Goal: Transaction & Acquisition: Purchase product/service

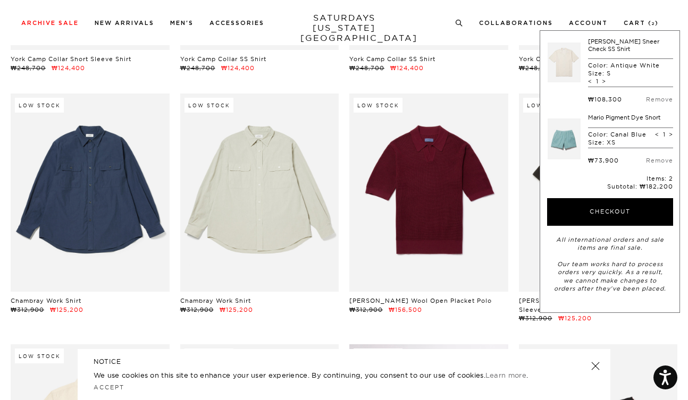
scroll to position [10948, 0]
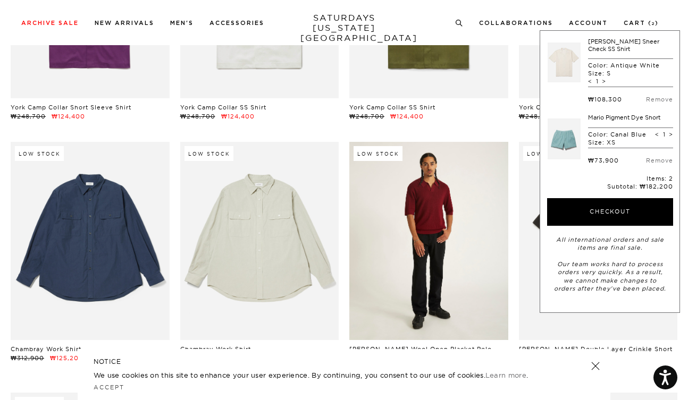
click at [427, 170] on link at bounding box center [428, 241] width 159 height 198
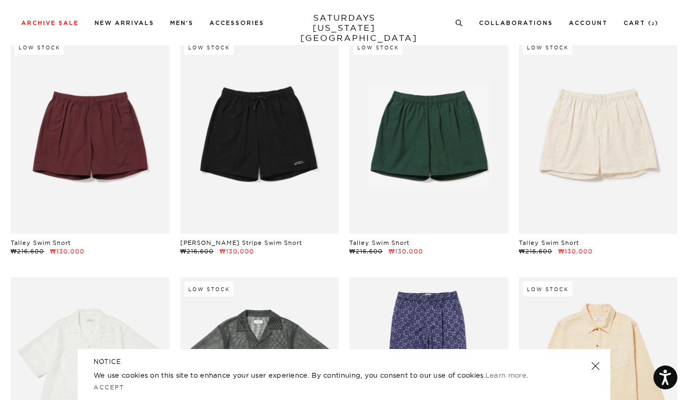
scroll to position [11982, 0]
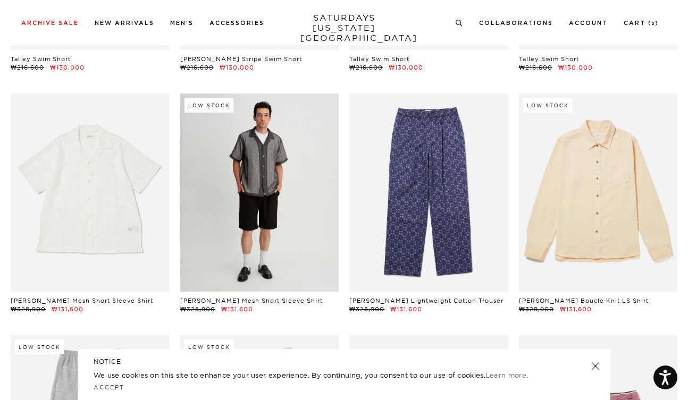
click at [279, 170] on link at bounding box center [259, 193] width 159 height 198
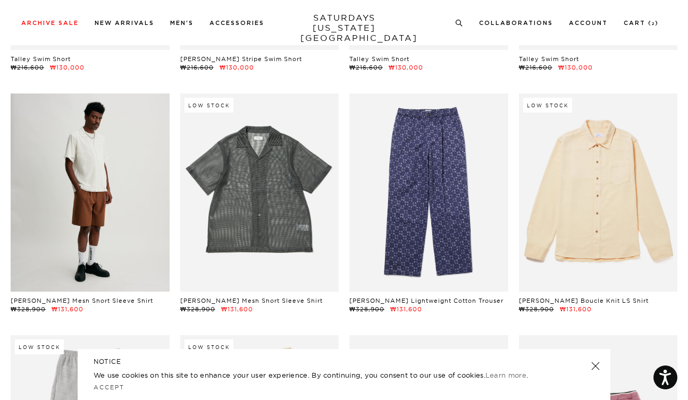
click at [108, 155] on link at bounding box center [90, 193] width 159 height 198
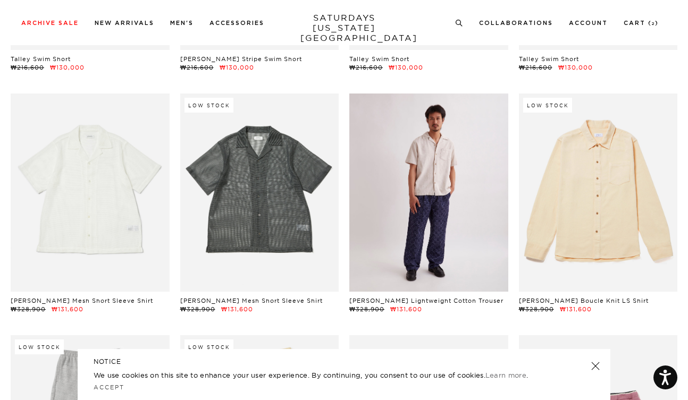
click at [465, 157] on link at bounding box center [428, 193] width 159 height 198
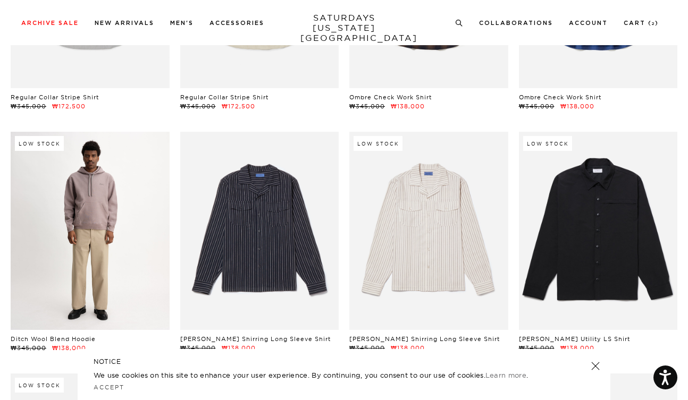
scroll to position [12642, 1]
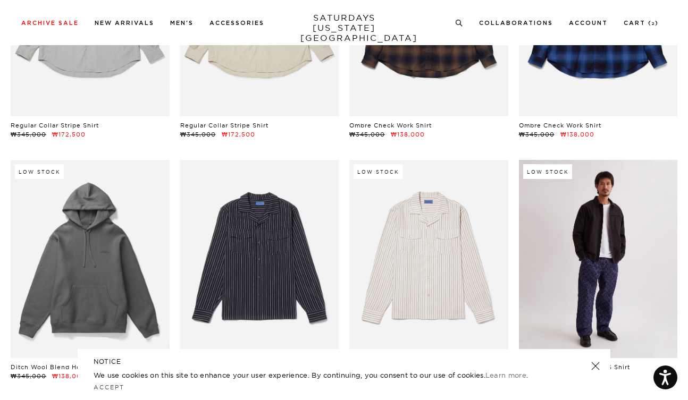
click at [590, 171] on link at bounding box center [598, 259] width 159 height 198
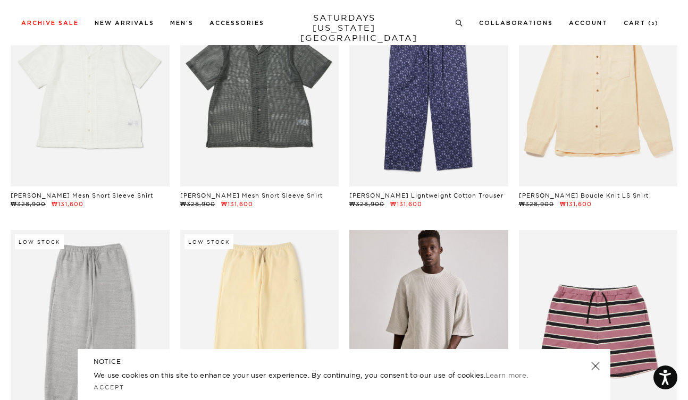
scroll to position [11951, 1]
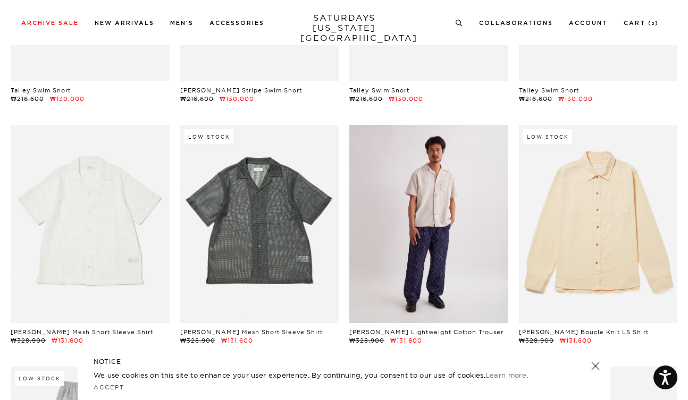
click at [411, 179] on link at bounding box center [428, 224] width 159 height 198
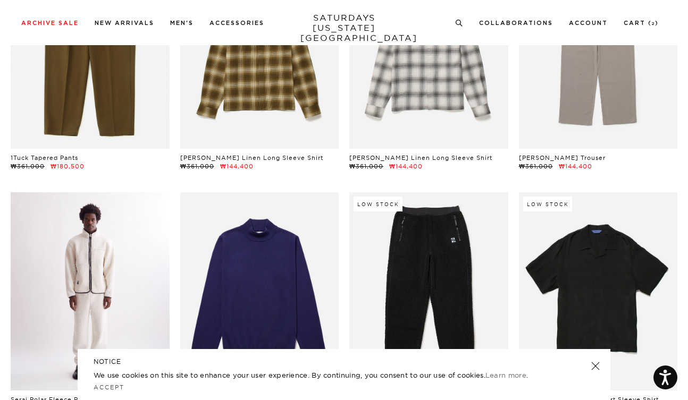
scroll to position [13514, 2]
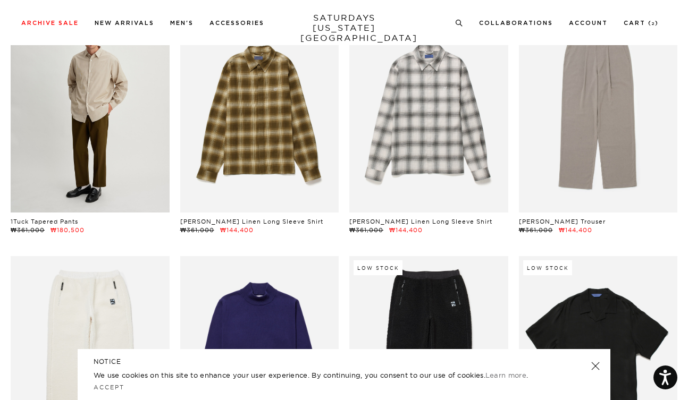
click at [125, 114] on link at bounding box center [90, 113] width 159 height 198
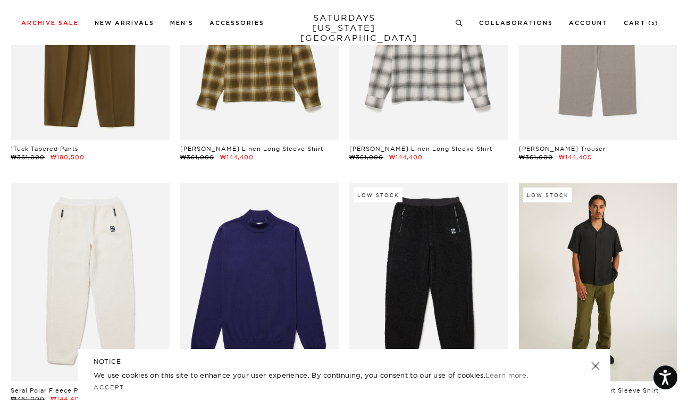
click at [573, 246] on link at bounding box center [598, 282] width 159 height 198
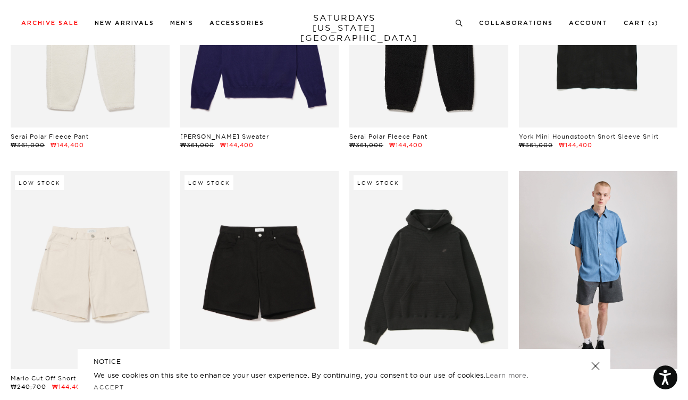
click at [546, 244] on link at bounding box center [598, 270] width 159 height 198
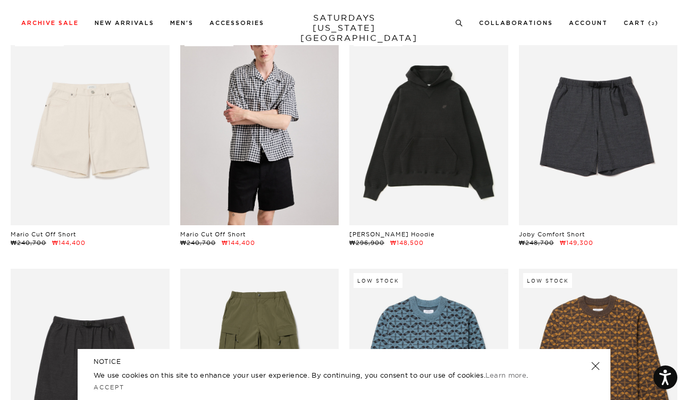
scroll to position [14125, 2]
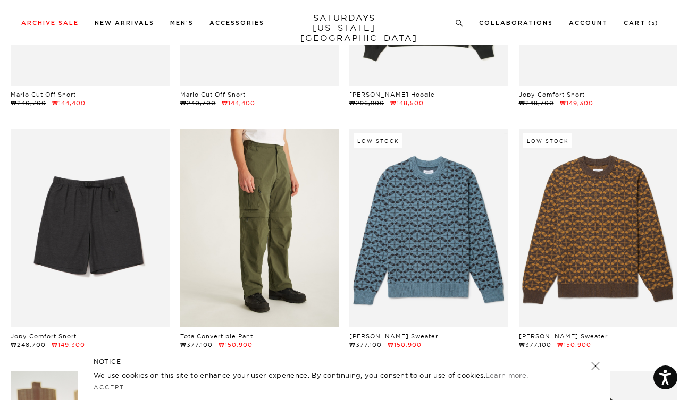
click at [318, 186] on link at bounding box center [259, 228] width 159 height 198
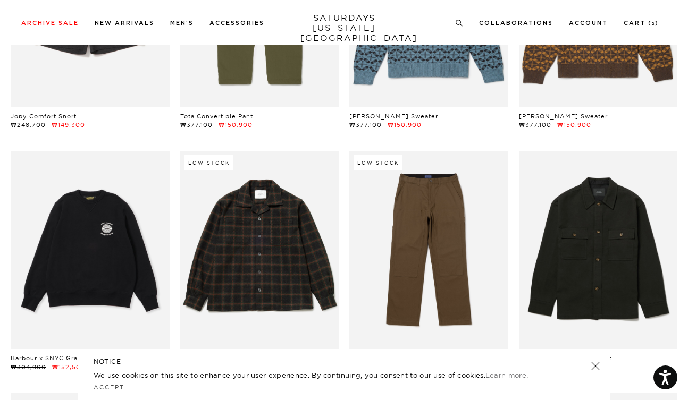
scroll to position [14218, 1]
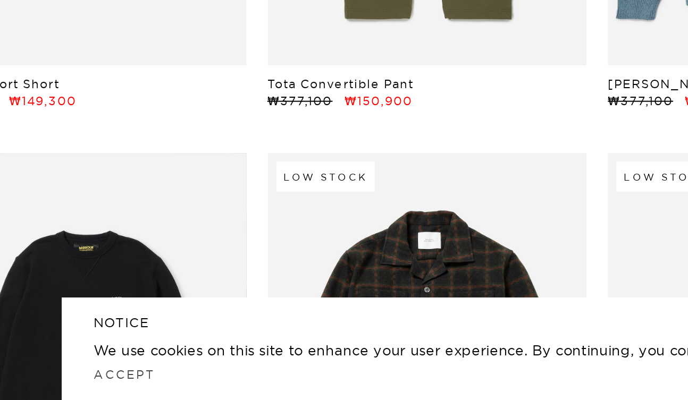
click at [91, 278] on link at bounding box center [90, 377] width 159 height 198
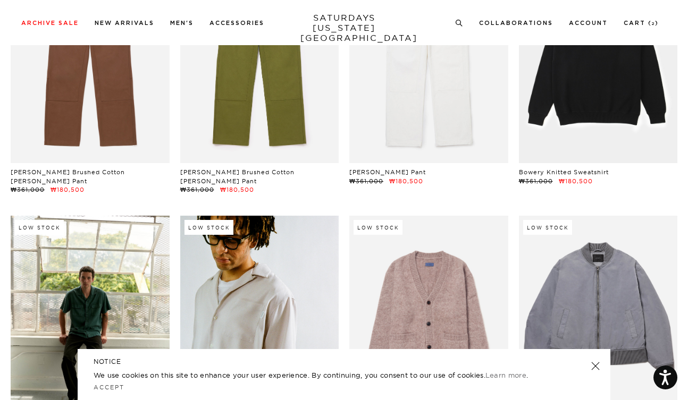
scroll to position [16478, 2]
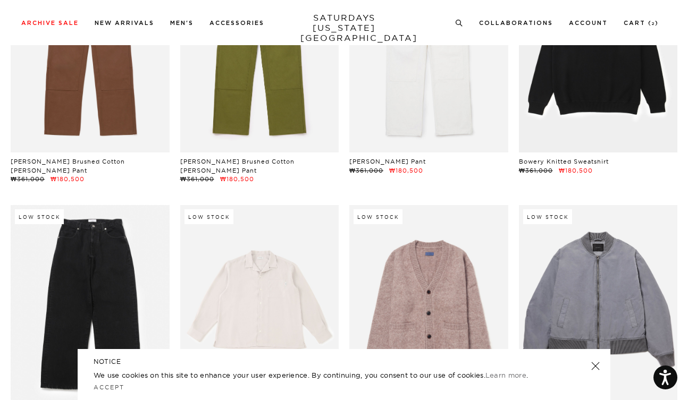
click at [97, 272] on link at bounding box center [90, 304] width 159 height 198
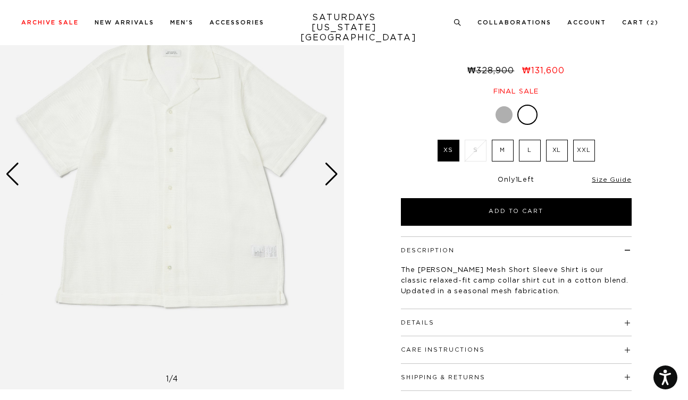
scroll to position [96, 0]
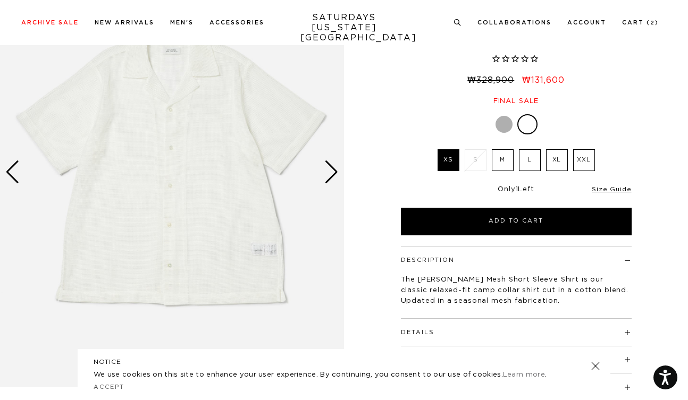
click at [332, 170] on div "Next slide" at bounding box center [331, 172] width 14 height 23
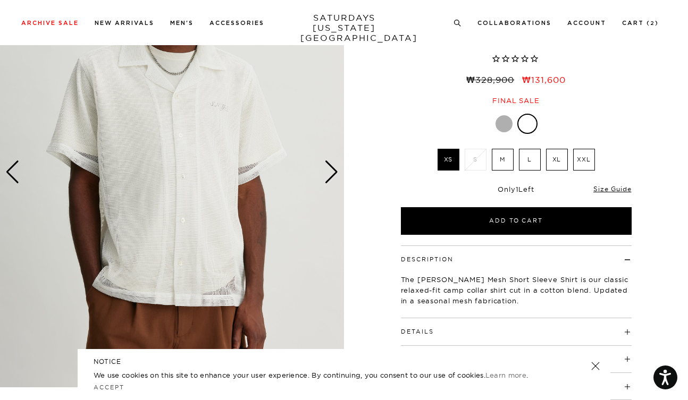
scroll to position [53, 0]
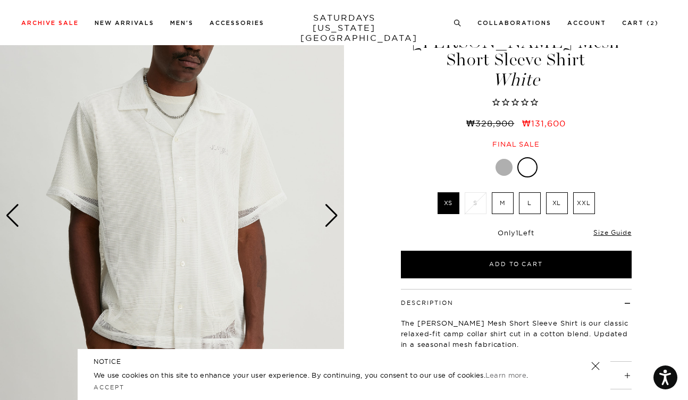
click at [332, 215] on div "Next slide" at bounding box center [331, 215] width 14 height 23
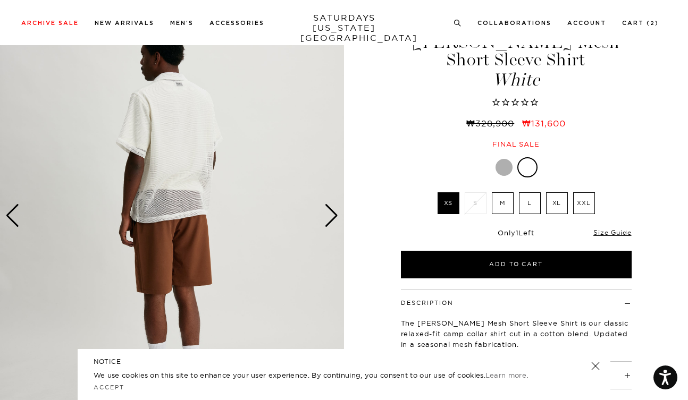
click at [332, 215] on div "Next slide" at bounding box center [331, 215] width 14 height 23
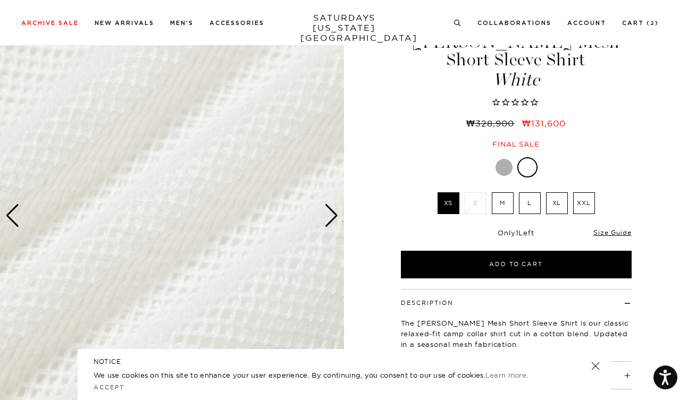
click at [332, 215] on div "Next slide" at bounding box center [331, 215] width 14 height 23
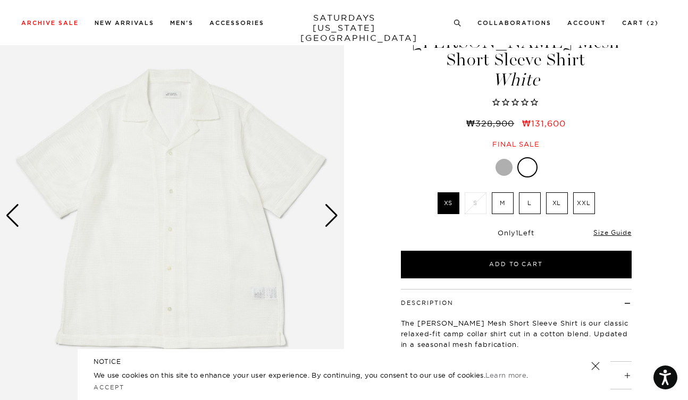
click at [332, 215] on div "Next slide" at bounding box center [331, 215] width 14 height 23
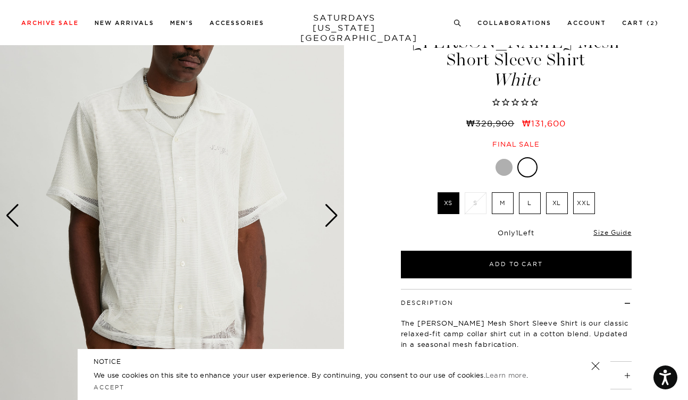
click at [333, 214] on div "Next slide" at bounding box center [331, 215] width 14 height 23
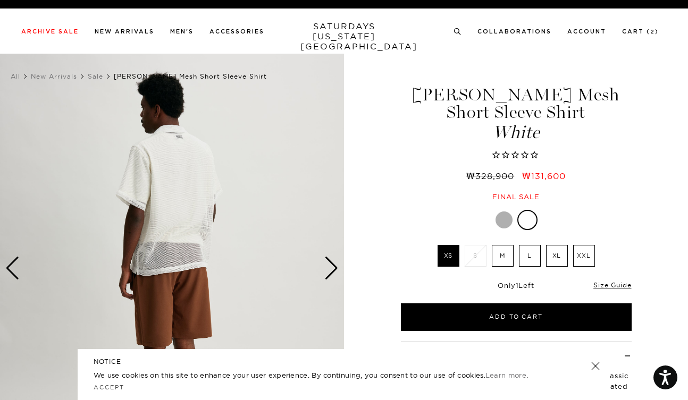
scroll to position [0, 0]
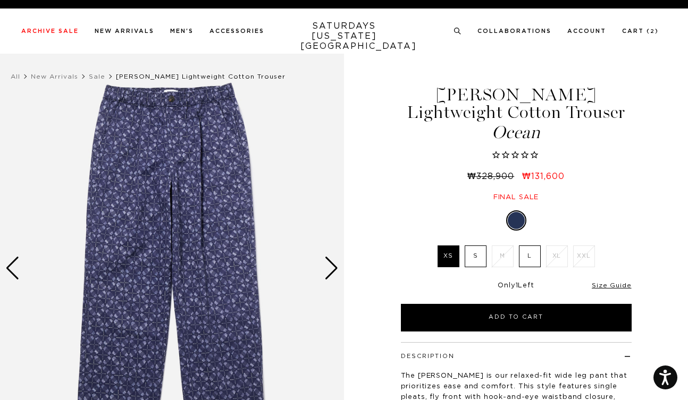
click at [335, 267] on div "Next slide" at bounding box center [331, 268] width 14 height 23
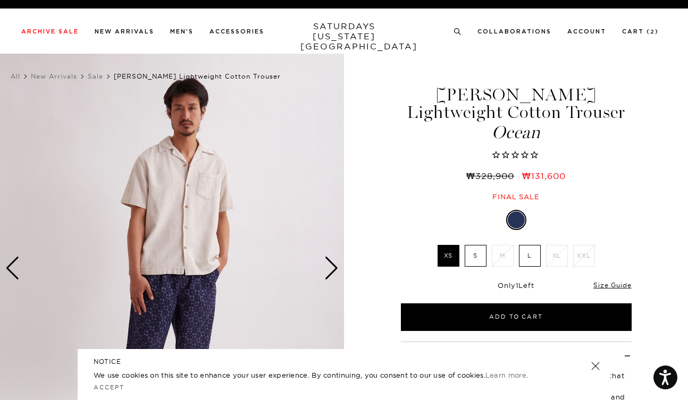
click at [325, 264] on div "Next slide" at bounding box center [331, 268] width 14 height 23
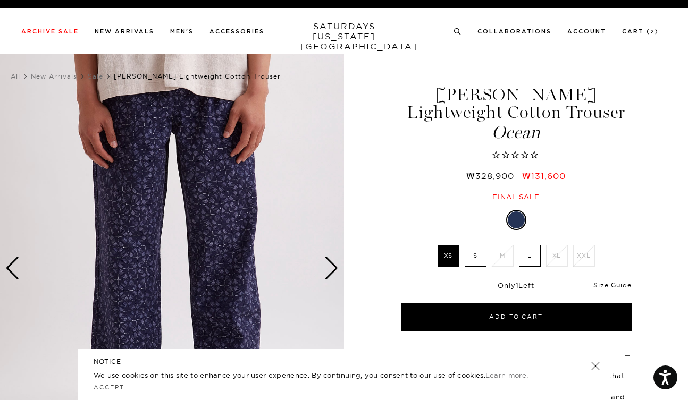
click at [325, 264] on div "Next slide" at bounding box center [331, 268] width 14 height 23
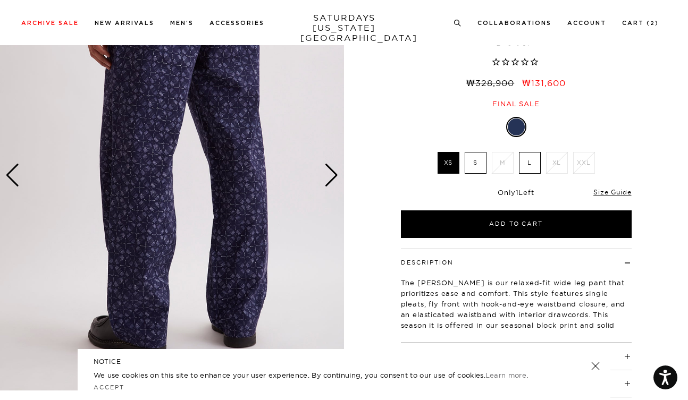
scroll to position [75, 0]
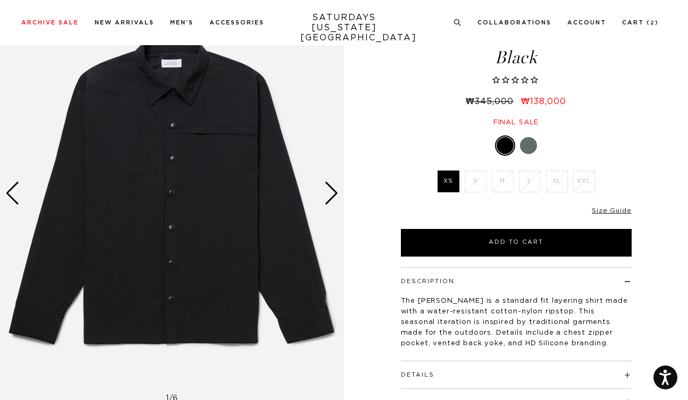
scroll to position [76, 0]
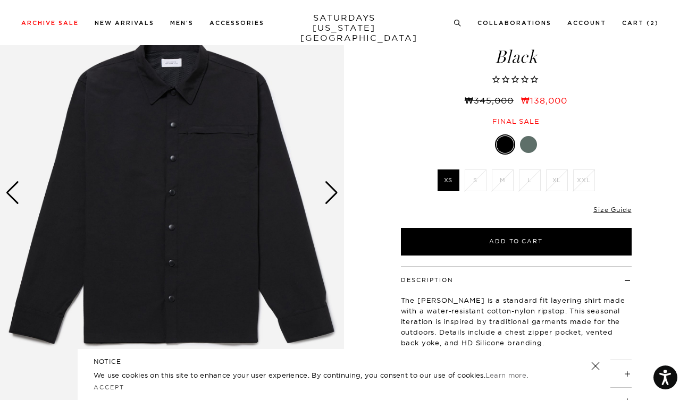
click at [332, 195] on div "Next slide" at bounding box center [331, 192] width 14 height 23
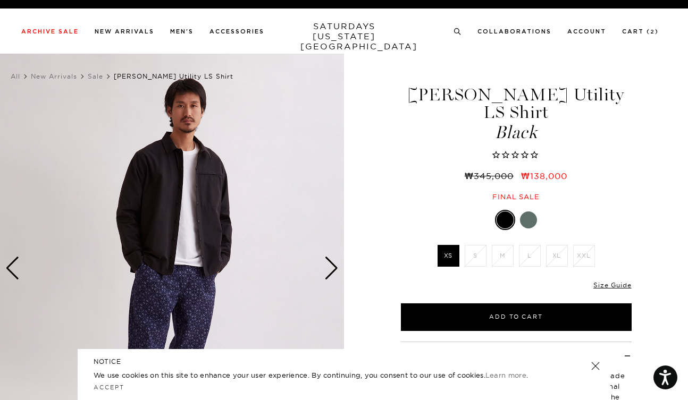
scroll to position [0, 0]
click at [525, 212] on div at bounding box center [528, 220] width 17 height 17
click at [331, 262] on div "Next slide" at bounding box center [331, 268] width 14 height 23
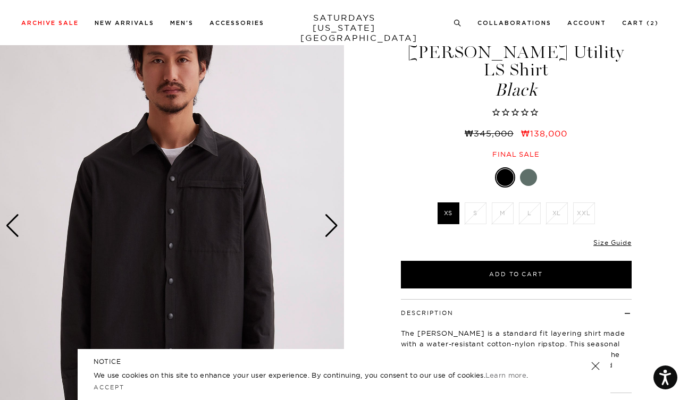
scroll to position [57, 0]
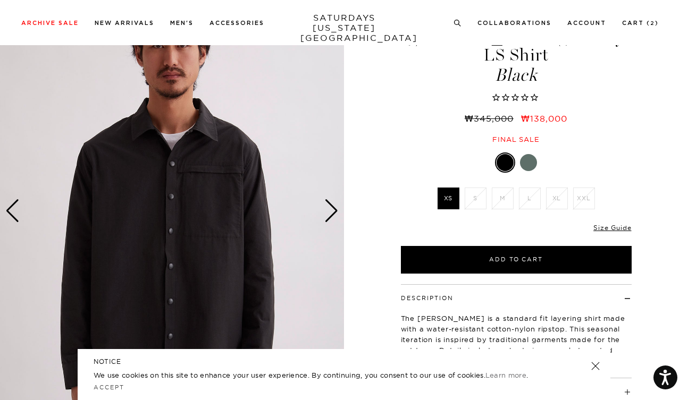
click at [331, 204] on div "Next slide" at bounding box center [331, 210] width 14 height 23
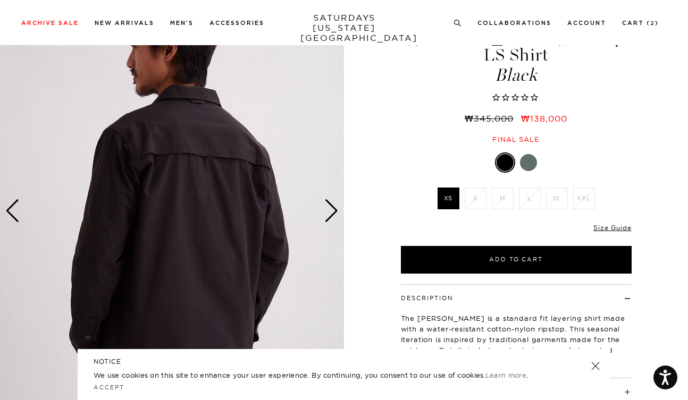
click at [331, 204] on div "Next slide" at bounding box center [331, 210] width 14 height 23
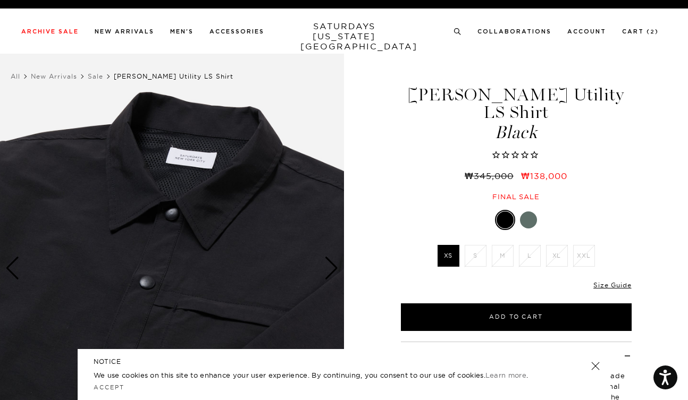
scroll to position [0, 0]
click at [328, 263] on div "Next slide" at bounding box center [331, 268] width 14 height 23
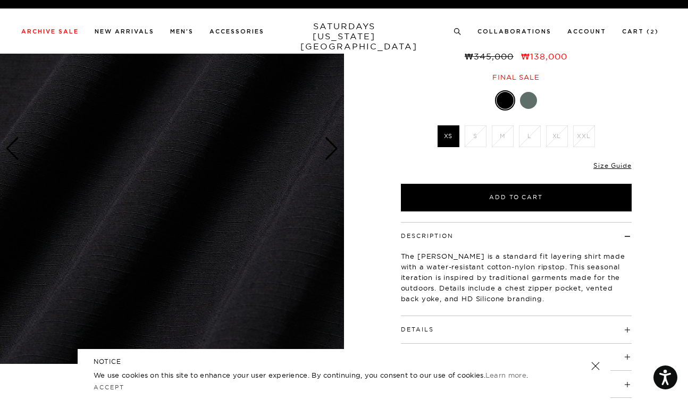
scroll to position [200, 0]
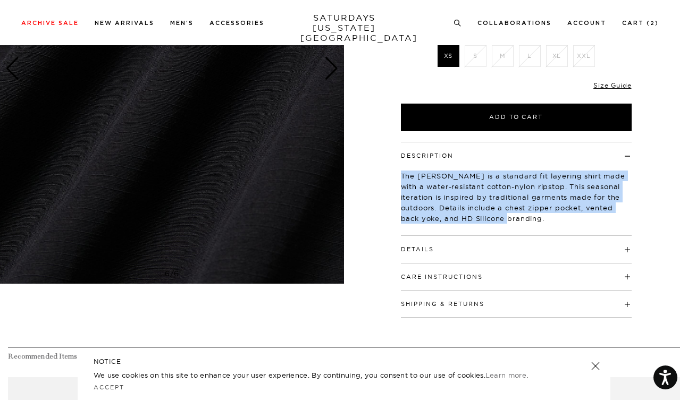
drag, startPoint x: 394, startPoint y: 153, endPoint x: 533, endPoint y: 201, distance: 147.3
click at [533, 201] on div "Description The Ryan is a standard fit layering shirt made with a water-resista…" at bounding box center [516, 230] width 266 height 176
click at [533, 201] on p "The Ryan is a standard fit layering shirt made with a water-resistant cotton-ny…" at bounding box center [516, 197] width 231 height 53
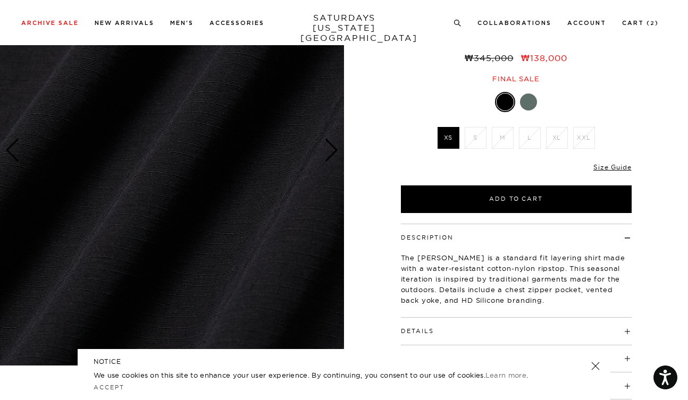
scroll to position [115, 0]
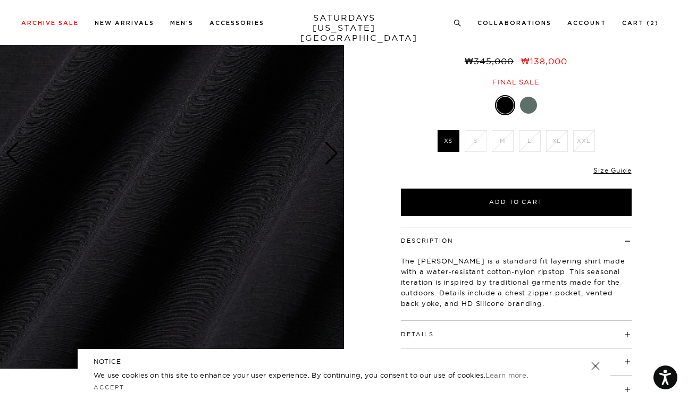
click at [14, 160] on div "Previous slide" at bounding box center [12, 153] width 14 height 23
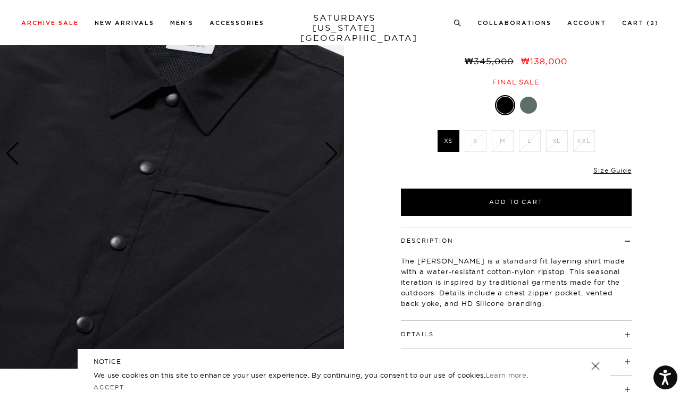
click at [14, 160] on div "Previous slide" at bounding box center [12, 153] width 14 height 23
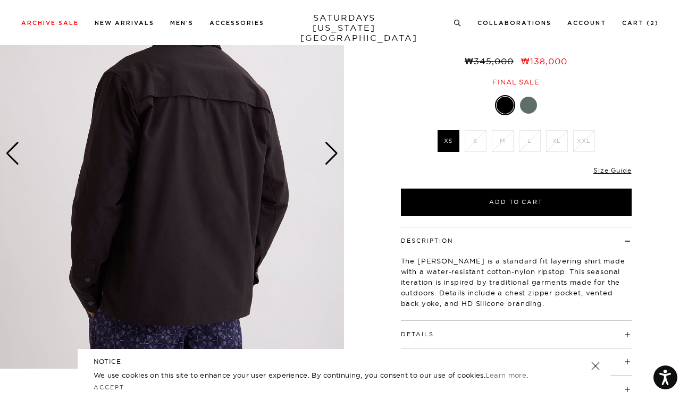
click at [14, 160] on div "Previous slide" at bounding box center [12, 153] width 14 height 23
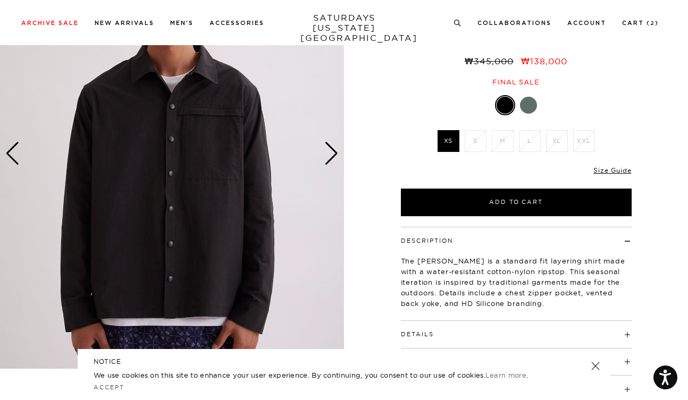
click at [14, 160] on div "Previous slide" at bounding box center [12, 153] width 14 height 23
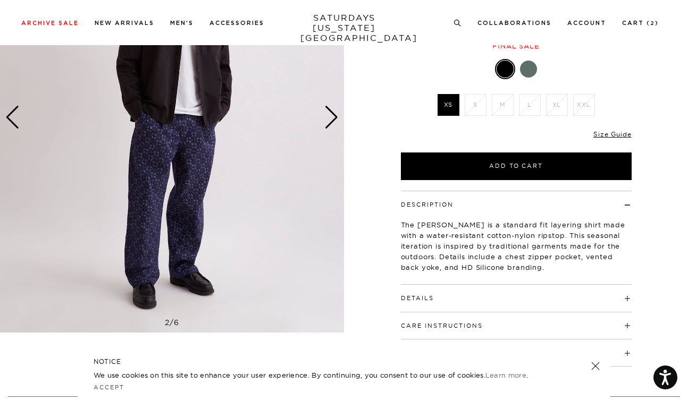
scroll to position [187, 0]
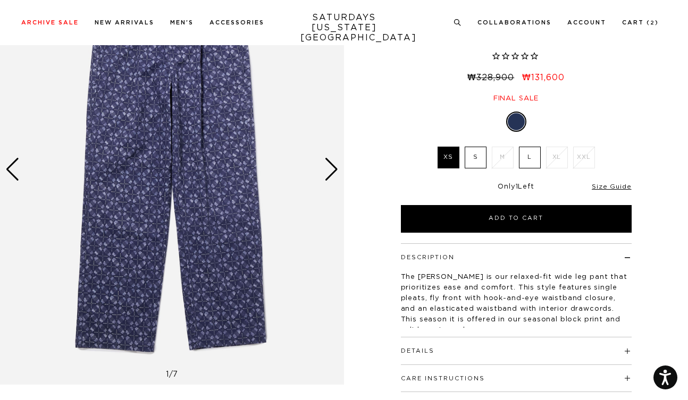
scroll to position [99, 0]
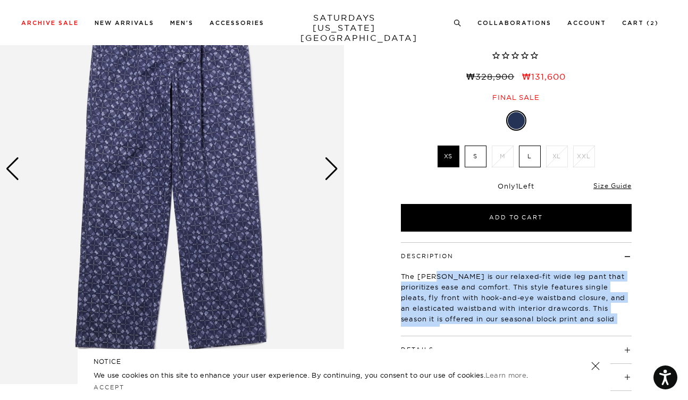
drag, startPoint x: 436, startPoint y: 272, endPoint x: 627, endPoint y: 314, distance: 196.0
click at [627, 314] on p "The George is our relaxed-fit wide leg pant that prioritizes ease and comfort. …" at bounding box center [516, 303] width 231 height 64
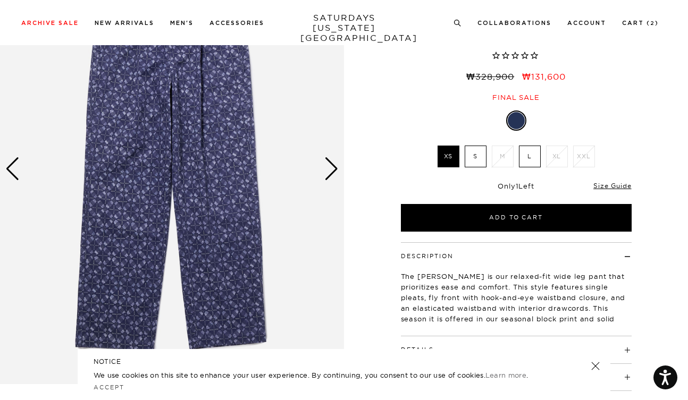
click at [347, 165] on div "1 / 7" at bounding box center [344, 186] width 688 height 464
click at [331, 168] on div "Next slide" at bounding box center [331, 168] width 14 height 23
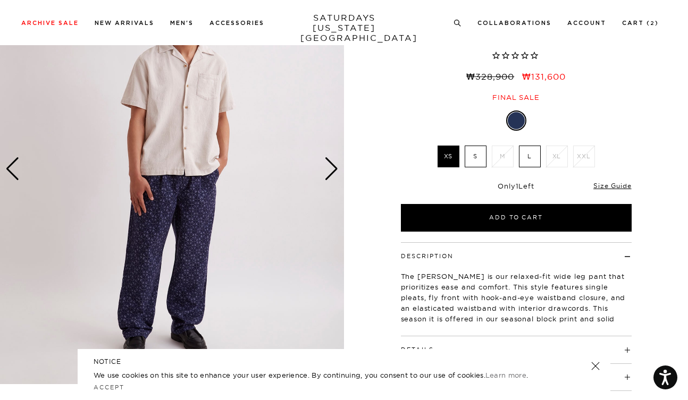
click at [331, 168] on div "Next slide" at bounding box center [331, 168] width 14 height 23
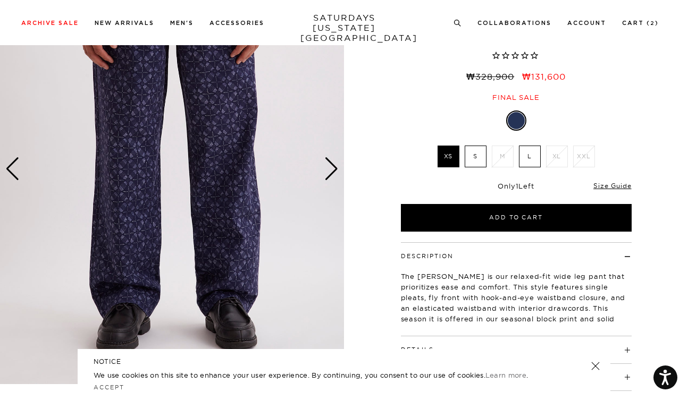
click at [331, 168] on div "Next slide" at bounding box center [331, 168] width 14 height 23
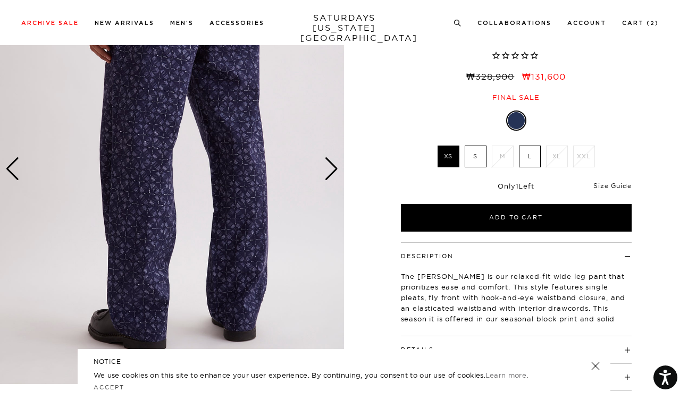
click at [604, 183] on link "Size Guide" at bounding box center [612, 186] width 38 height 8
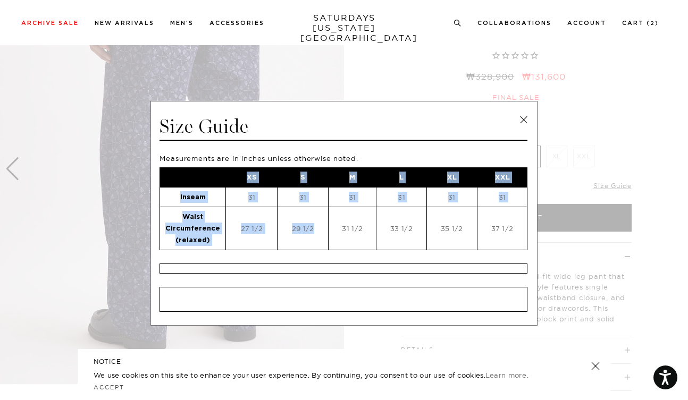
drag, startPoint x: 235, startPoint y: 176, endPoint x: 317, endPoint y: 239, distance: 104.3
click at [317, 239] on tbody "XS S M L XL XXL Inseam 31 31 31 31 31 31 Waist Circumference (relaxed) 27 1/2 2…" at bounding box center [343, 209] width 367 height 82
click at [317, 239] on td "29 1/2" at bounding box center [303, 228] width 51 height 43
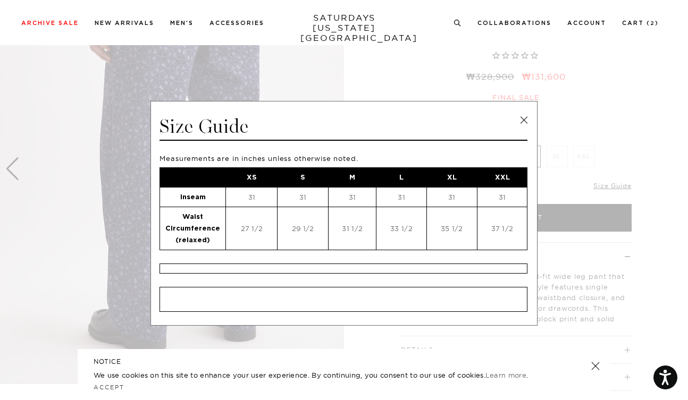
click at [520, 116] on link at bounding box center [524, 120] width 16 height 16
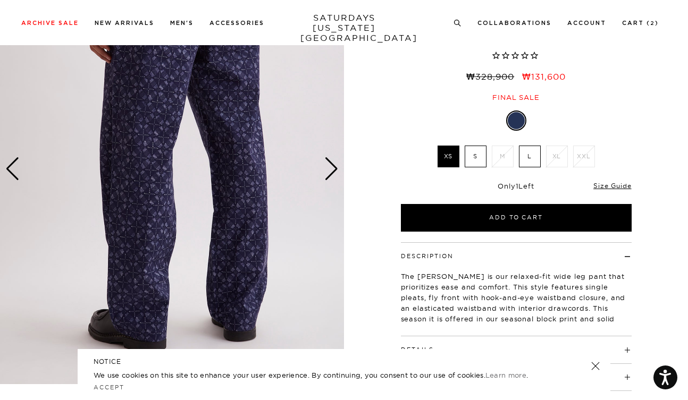
click at [472, 161] on label "S" at bounding box center [476, 157] width 22 height 22
click at [0, 0] on input "S" at bounding box center [0, 0] width 0 height 0
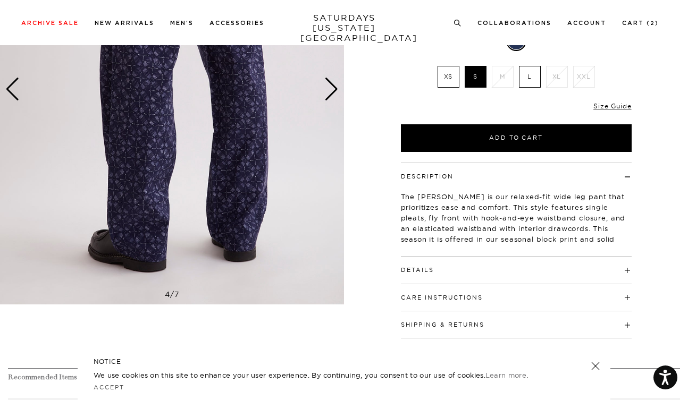
scroll to position [64, 0]
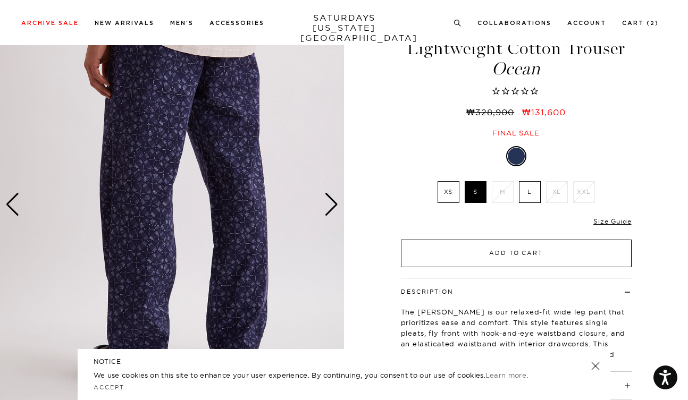
click at [444, 254] on button "Add to Cart" at bounding box center [516, 254] width 231 height 28
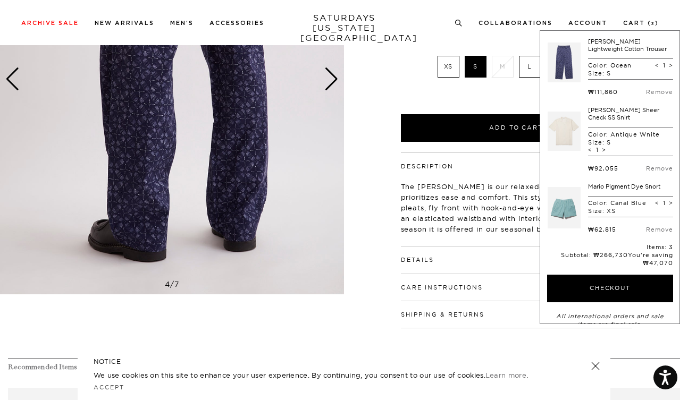
scroll to position [331, 0]
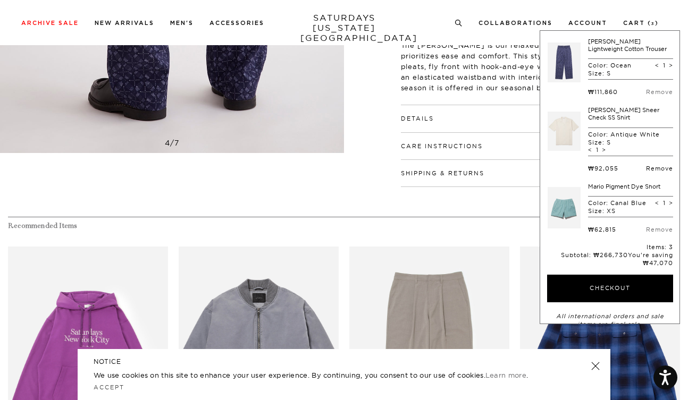
click at [652, 166] on link "Remove" at bounding box center [659, 168] width 27 height 7
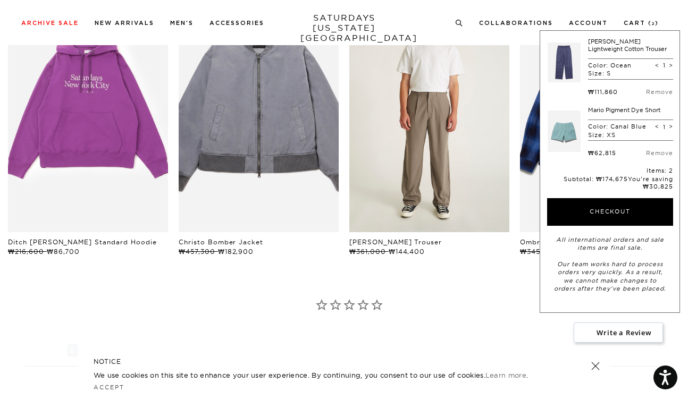
click at [453, 180] on link "files/M32418TR02-TAUPE_04.jpg" at bounding box center [429, 112] width 160 height 240
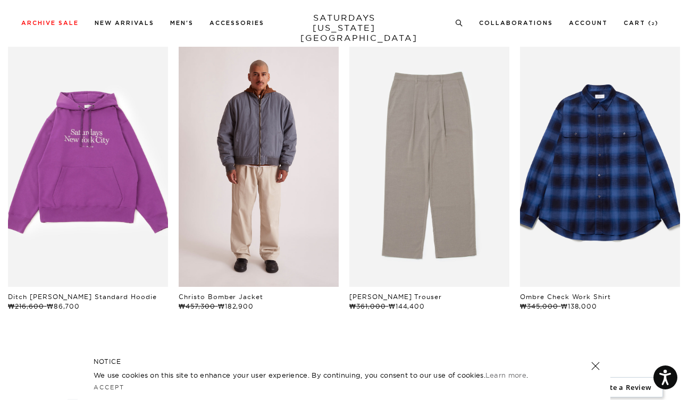
scroll to position [459, 0]
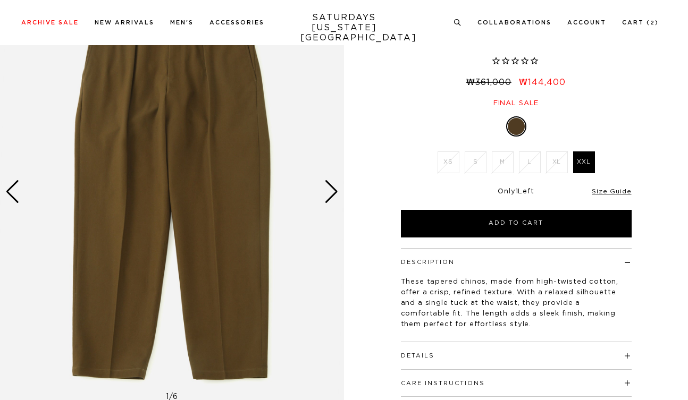
scroll to position [77, 0]
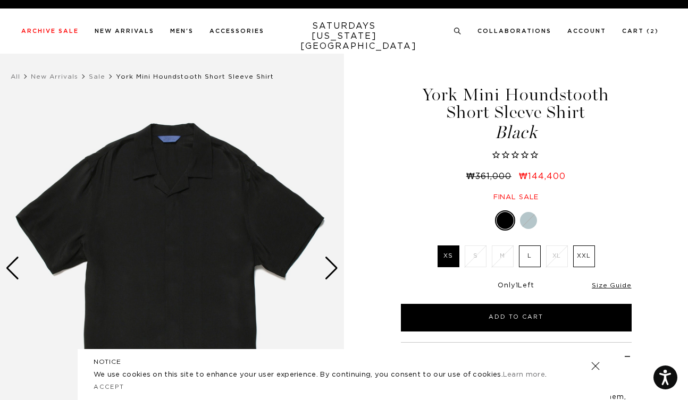
click at [334, 274] on div "Next slide" at bounding box center [331, 268] width 14 height 23
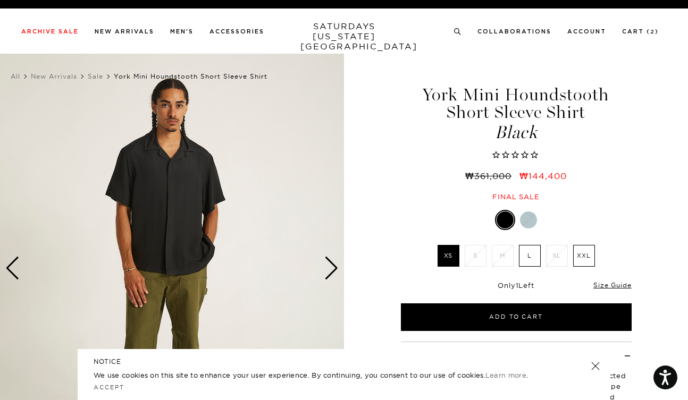
click at [334, 274] on div "Next slide" at bounding box center [331, 268] width 14 height 23
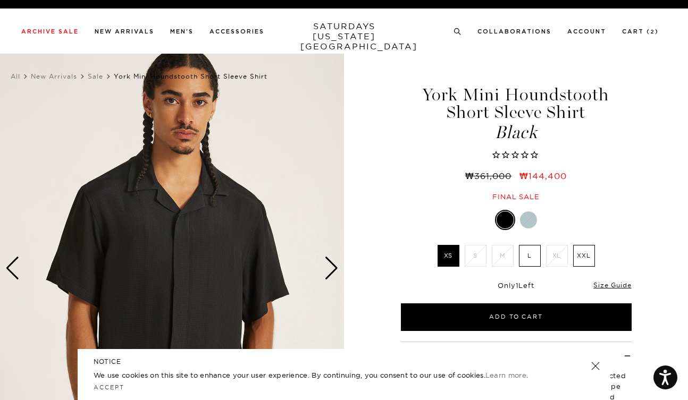
click at [337, 265] on div "Next slide" at bounding box center [331, 268] width 14 height 23
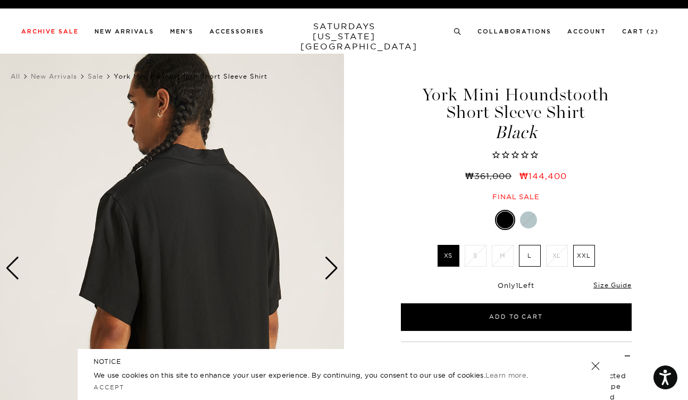
click at [337, 265] on div "Next slide" at bounding box center [331, 268] width 14 height 23
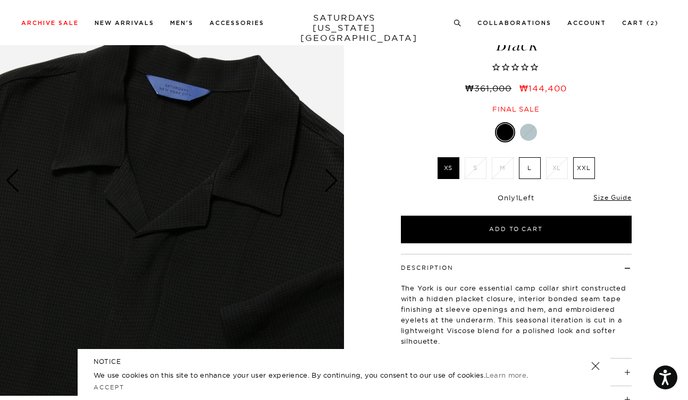
scroll to position [74, 0]
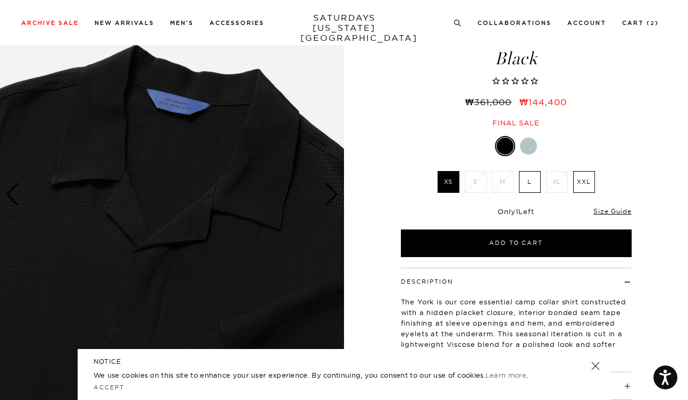
click at [531, 144] on div at bounding box center [528, 146] width 17 height 17
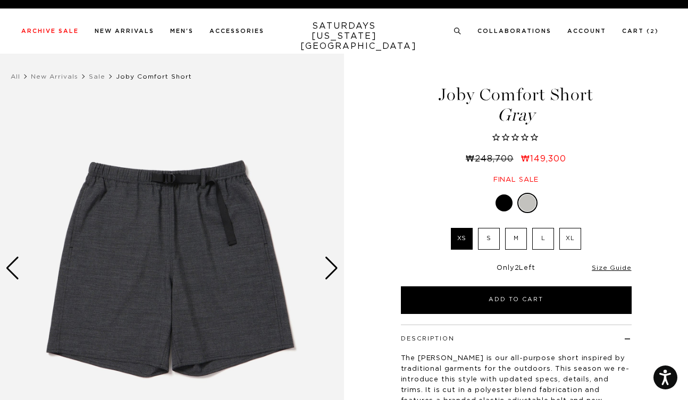
click at [487, 244] on label "S" at bounding box center [489, 239] width 22 height 22
click at [0, 0] on input "S" at bounding box center [0, 0] width 0 height 0
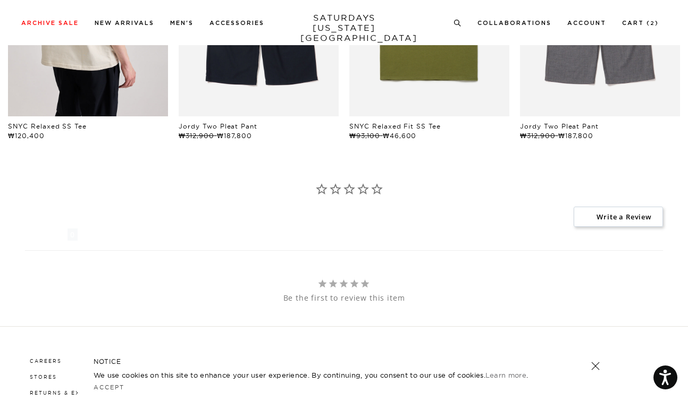
scroll to position [562, 0]
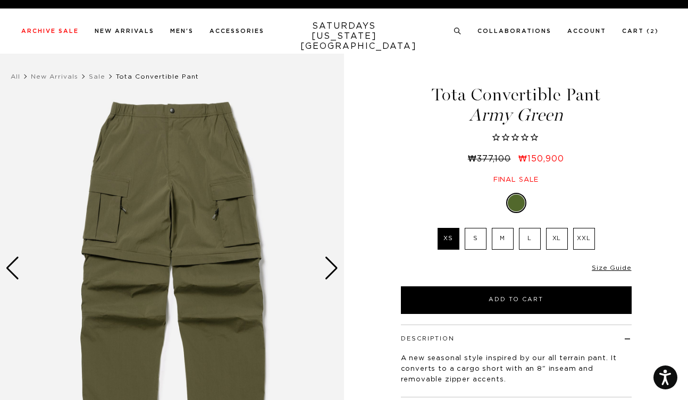
click at [333, 267] on div "Next slide" at bounding box center [331, 268] width 14 height 23
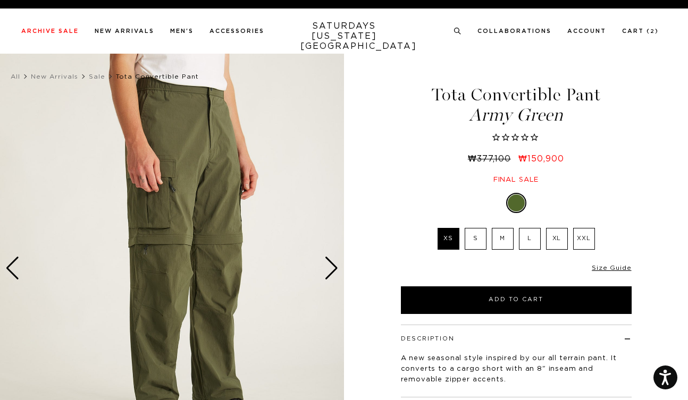
click at [334, 266] on div "Next slide" at bounding box center [331, 268] width 14 height 23
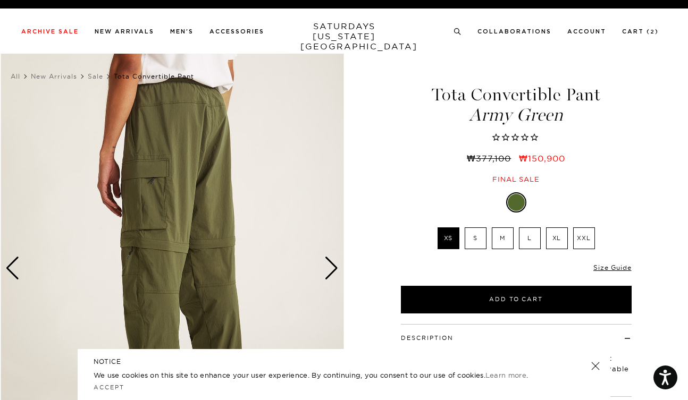
click at [334, 266] on div "Next slide" at bounding box center [331, 268] width 14 height 23
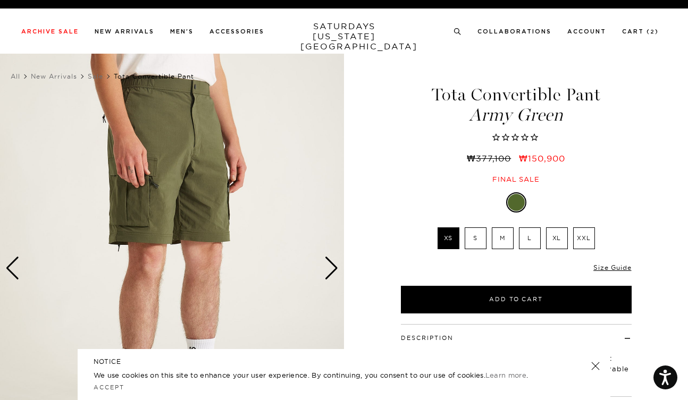
click at [334, 266] on div "Next slide" at bounding box center [331, 268] width 14 height 23
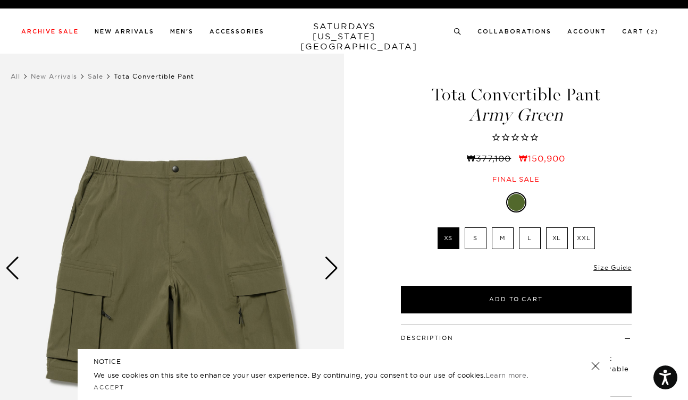
click at [334, 266] on div "Next slide" at bounding box center [331, 268] width 14 height 23
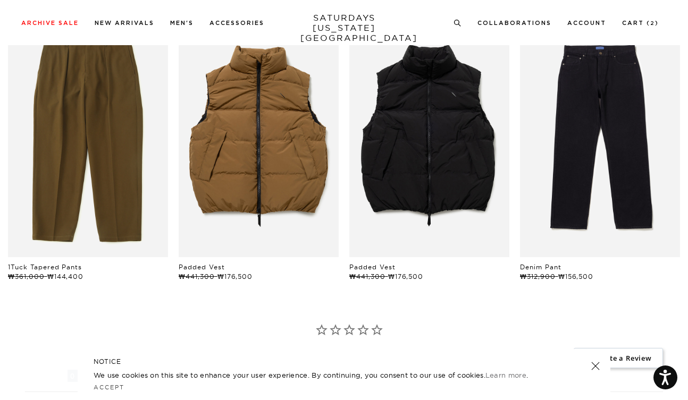
scroll to position [535, 0]
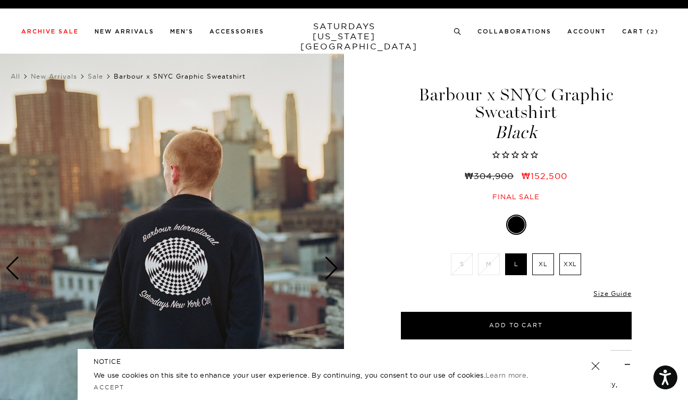
click at [332, 267] on div "Next slide" at bounding box center [331, 268] width 14 height 23
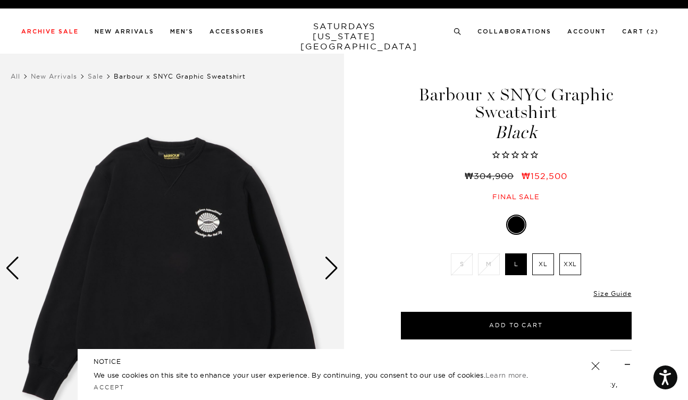
click at [332, 267] on div "Next slide" at bounding box center [331, 268] width 14 height 23
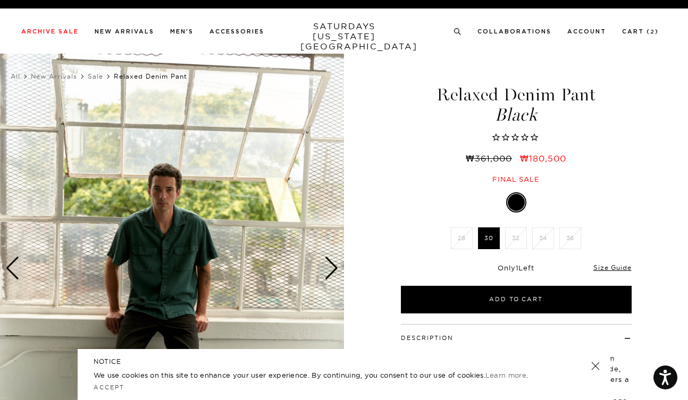
click at [331, 269] on div "Next slide" at bounding box center [331, 268] width 14 height 23
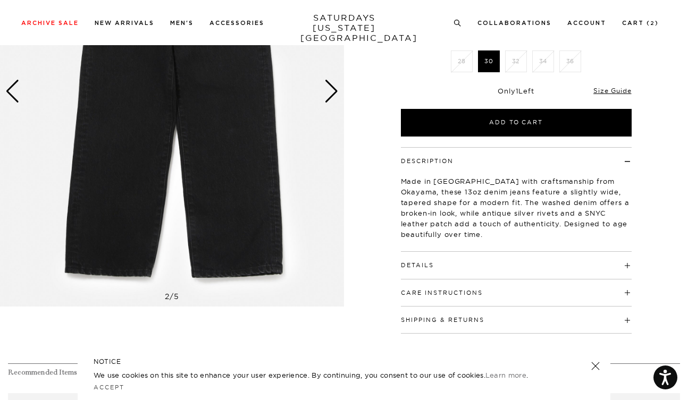
scroll to position [115, 0]
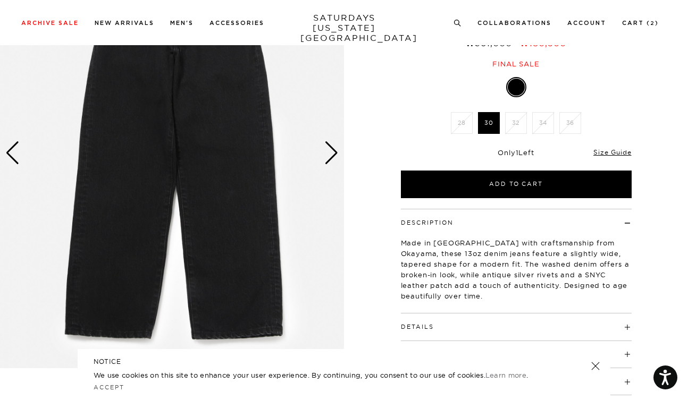
click at [331, 160] on div "Next slide" at bounding box center [331, 152] width 14 height 23
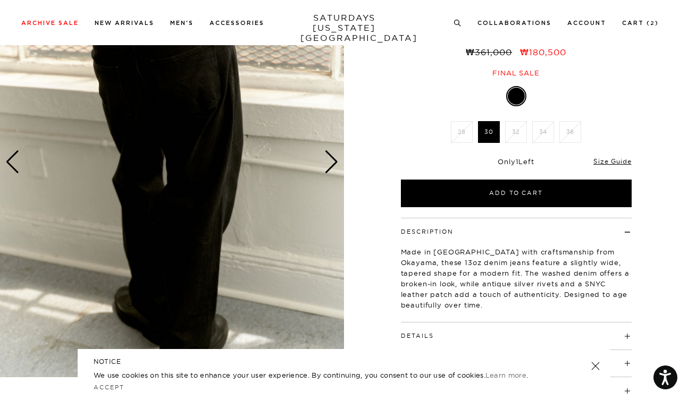
scroll to position [177, 0]
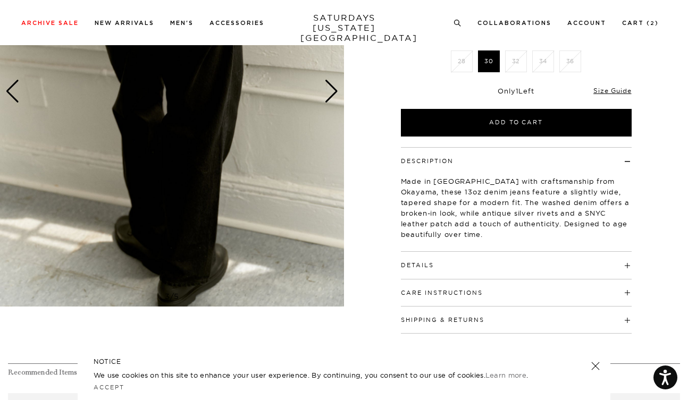
click at [332, 101] on div "Next slide" at bounding box center [331, 91] width 14 height 23
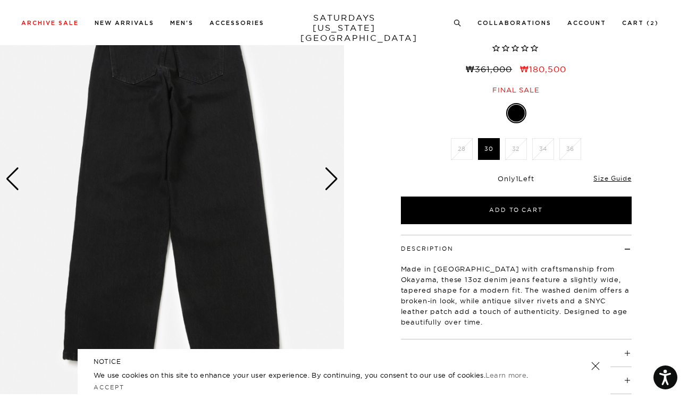
scroll to position [69, 0]
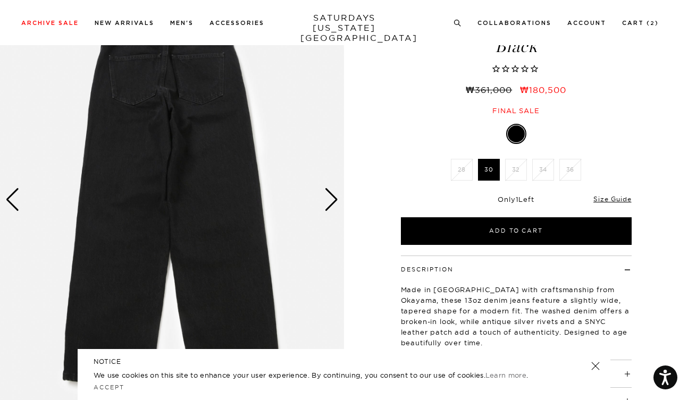
click at [336, 194] on div "Next slide" at bounding box center [331, 199] width 14 height 23
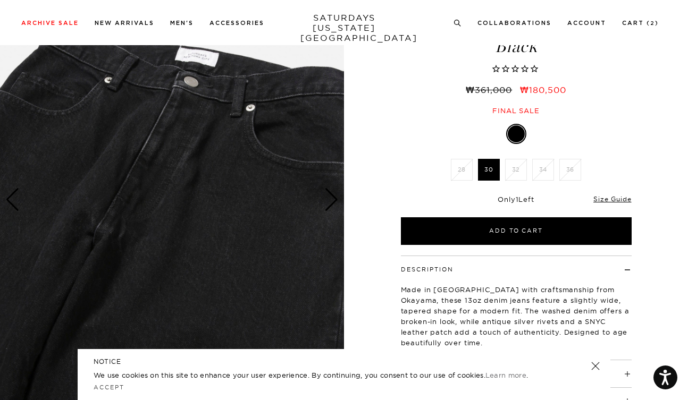
click at [336, 194] on div "Next slide" at bounding box center [331, 199] width 14 height 23
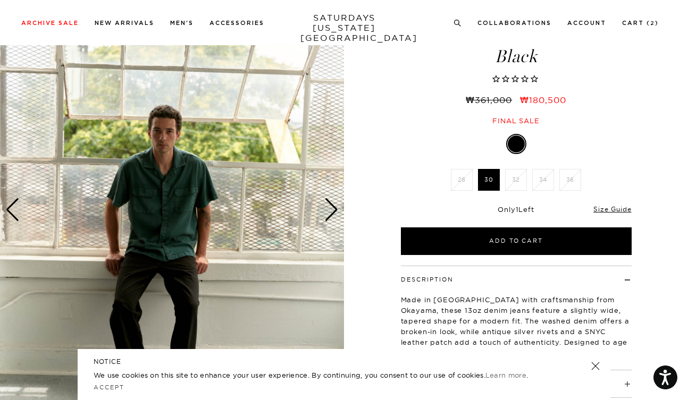
scroll to position [422, 0]
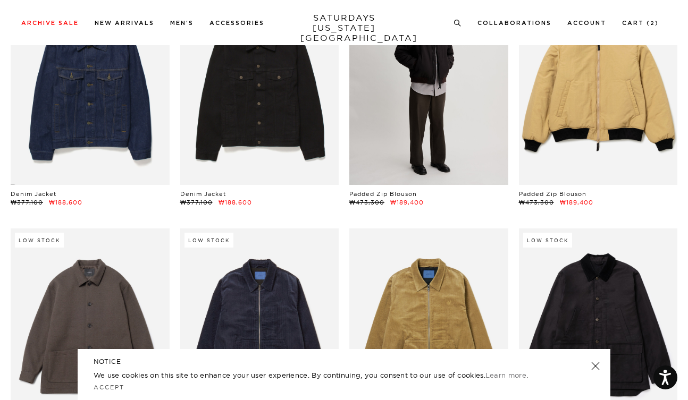
scroll to position [17239, 0]
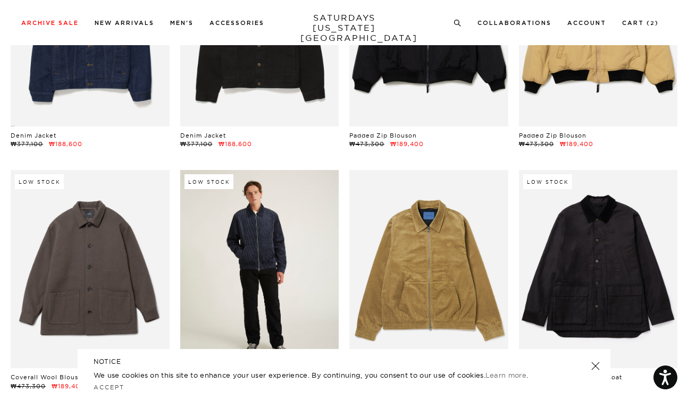
click at [298, 228] on link at bounding box center [259, 269] width 159 height 198
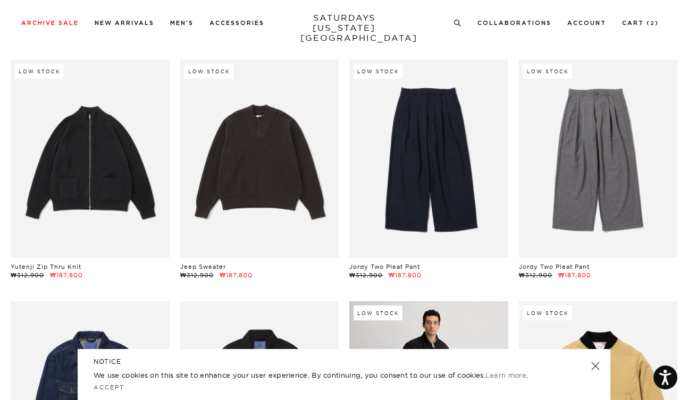
scroll to position [16933, 0]
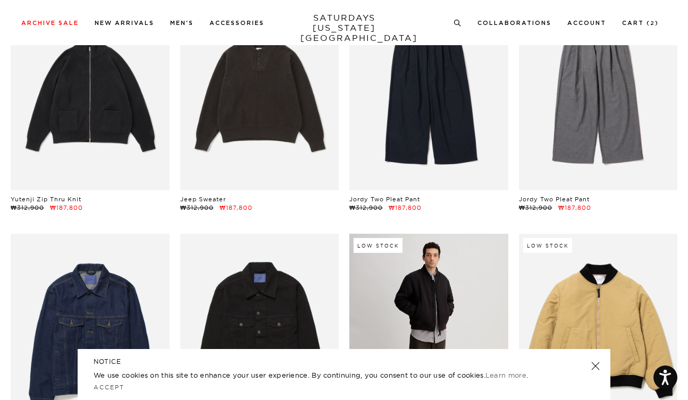
click at [406, 246] on link at bounding box center [428, 333] width 159 height 198
click at [423, 234] on link at bounding box center [428, 333] width 159 height 198
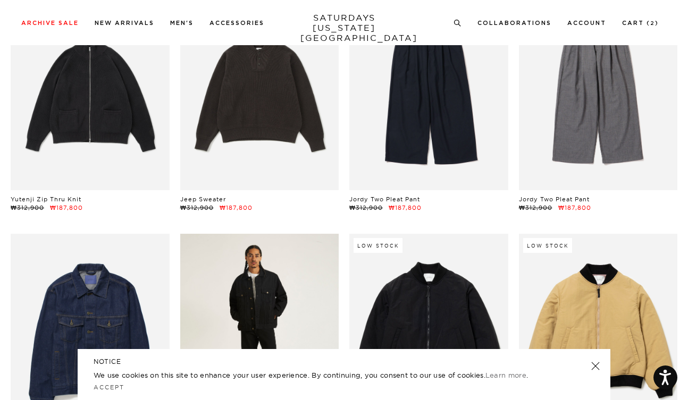
scroll to position [16975, 0]
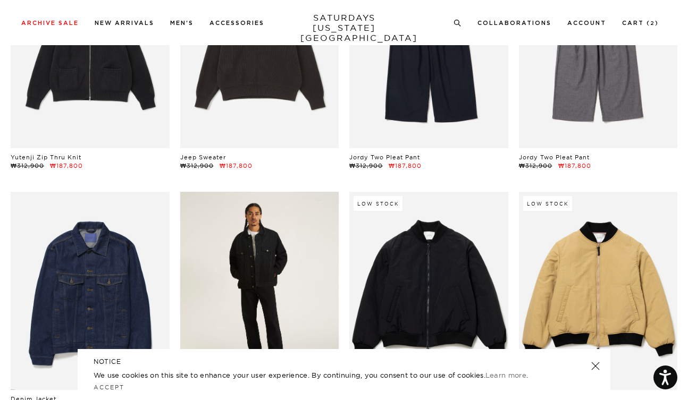
click at [260, 232] on link at bounding box center [259, 291] width 159 height 198
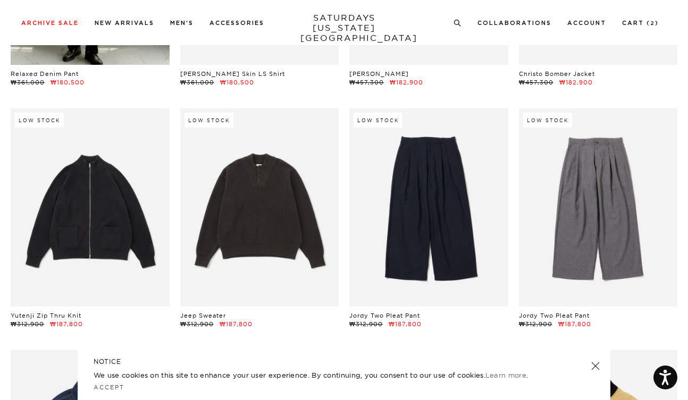
scroll to position [16687, 0]
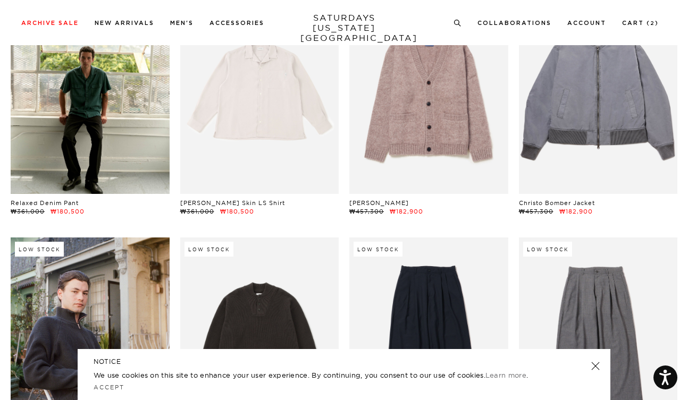
click at [57, 304] on link at bounding box center [90, 337] width 159 height 198
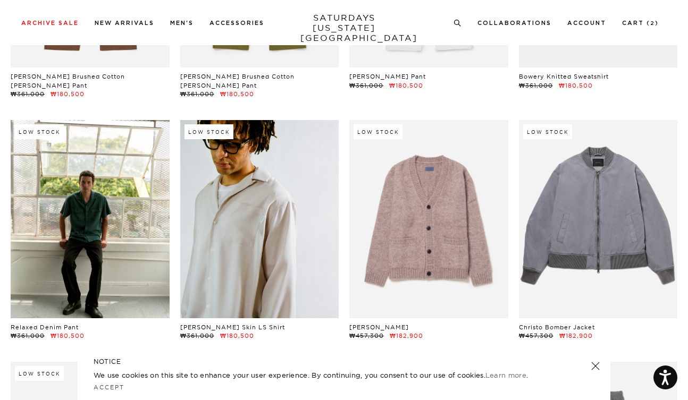
scroll to position [16562, 0]
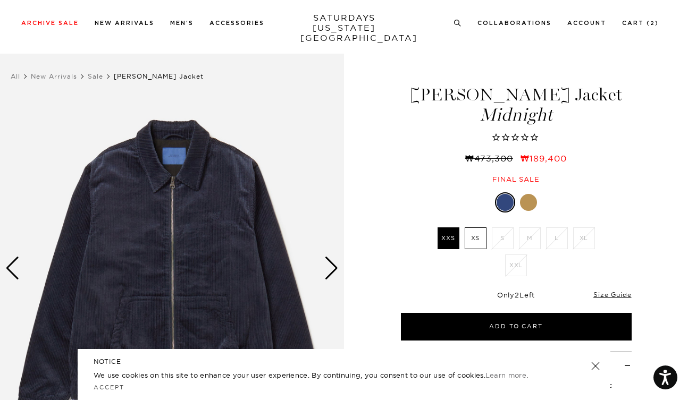
scroll to position [268, 0]
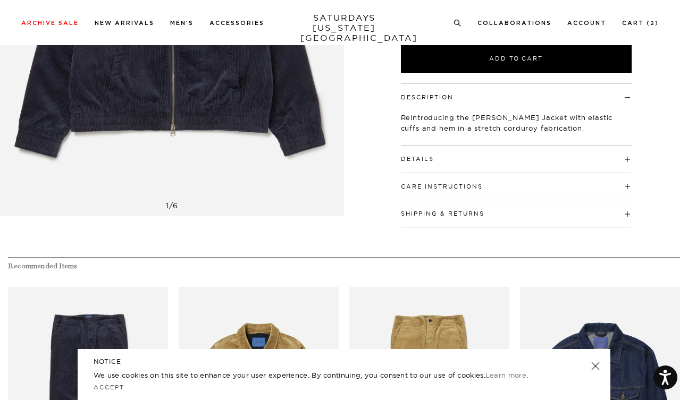
click at [434, 167] on div "Details 79% Cotton / 20% Modal / 1% Spandex Front body welt pockets Standard fr…" at bounding box center [516, 159] width 231 height 27
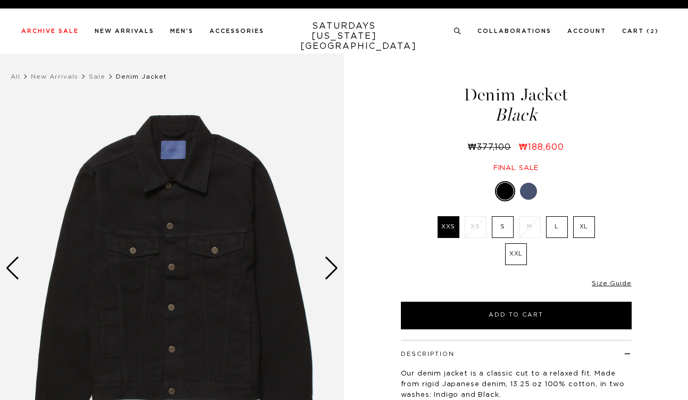
select select "recent"
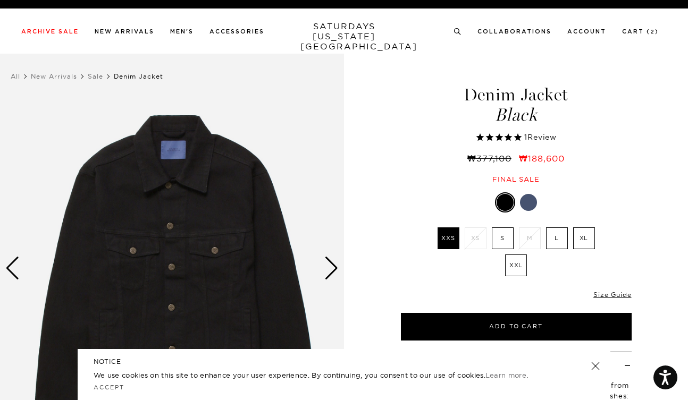
click at [504, 240] on label "S" at bounding box center [503, 239] width 22 height 22
click at [0, 0] on input "S" at bounding box center [0, 0] width 0 height 0
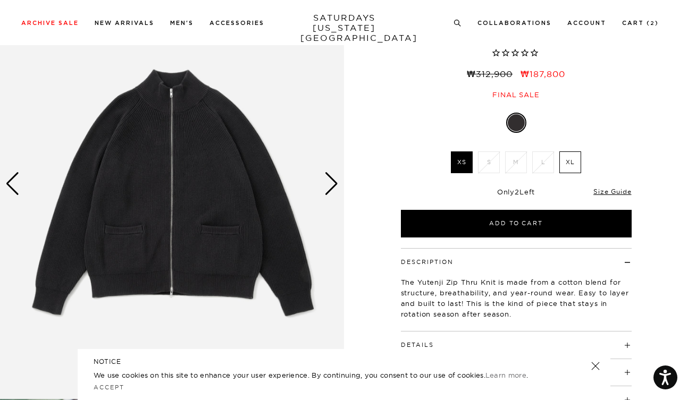
scroll to position [11, 0]
